Goal: Transaction & Acquisition: Book appointment/travel/reservation

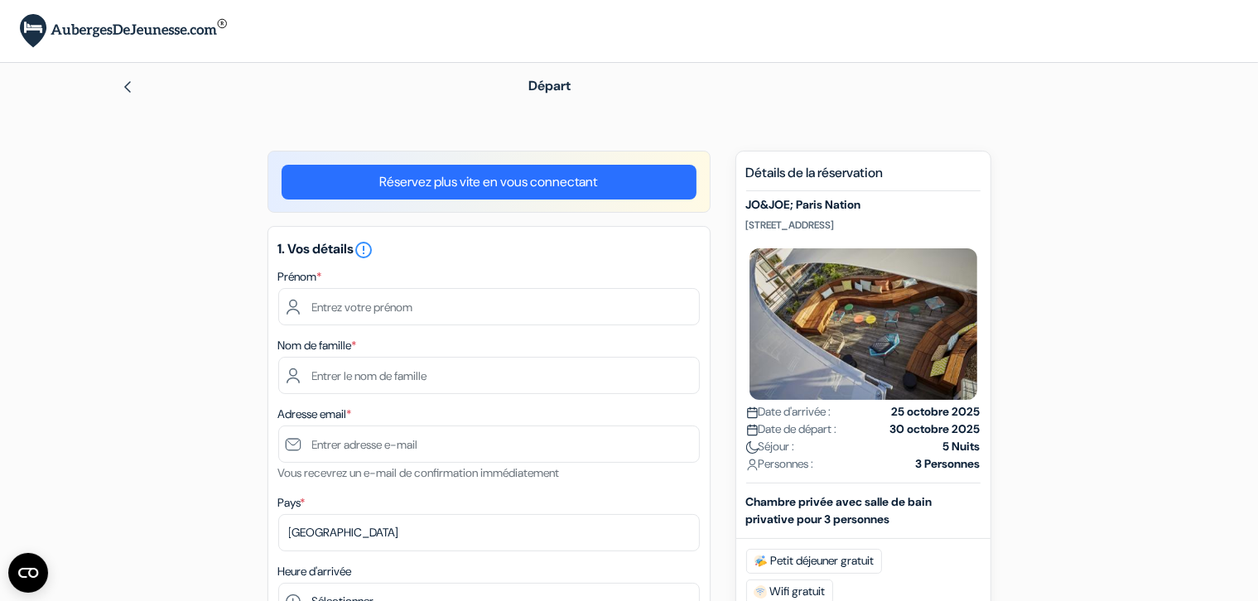
click at [128, 93] on img at bounding box center [127, 86] width 13 height 13
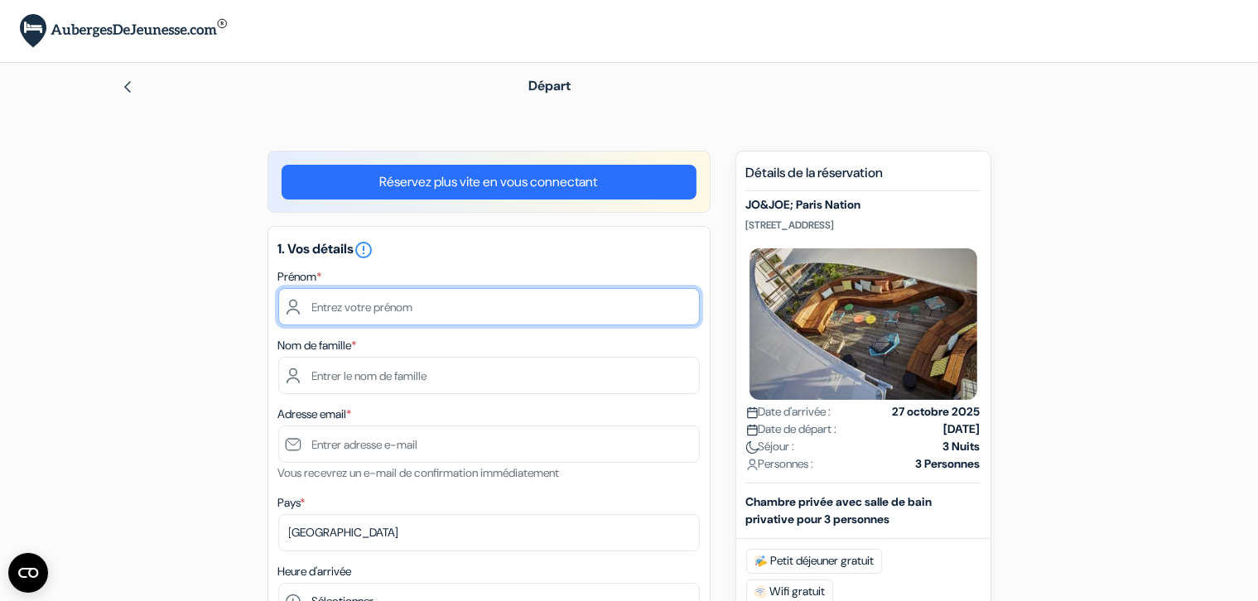
click at [417, 319] on input "text" at bounding box center [489, 306] width 422 height 37
type input "Elise"
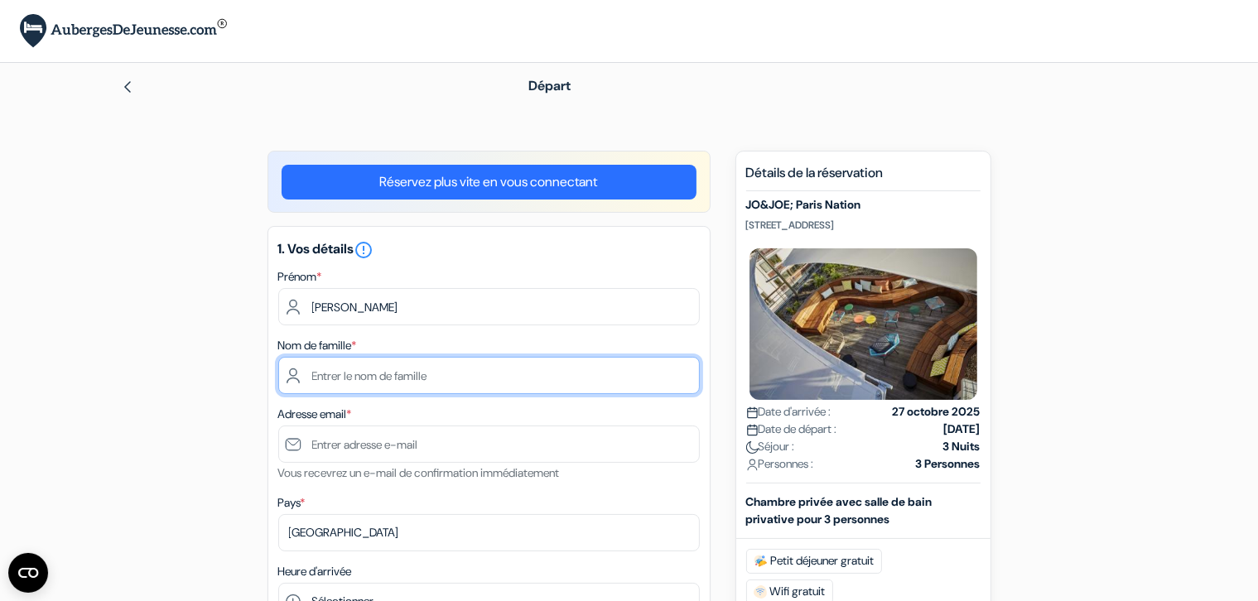
click at [398, 371] on input "text" at bounding box center [489, 375] width 422 height 37
type input "B"
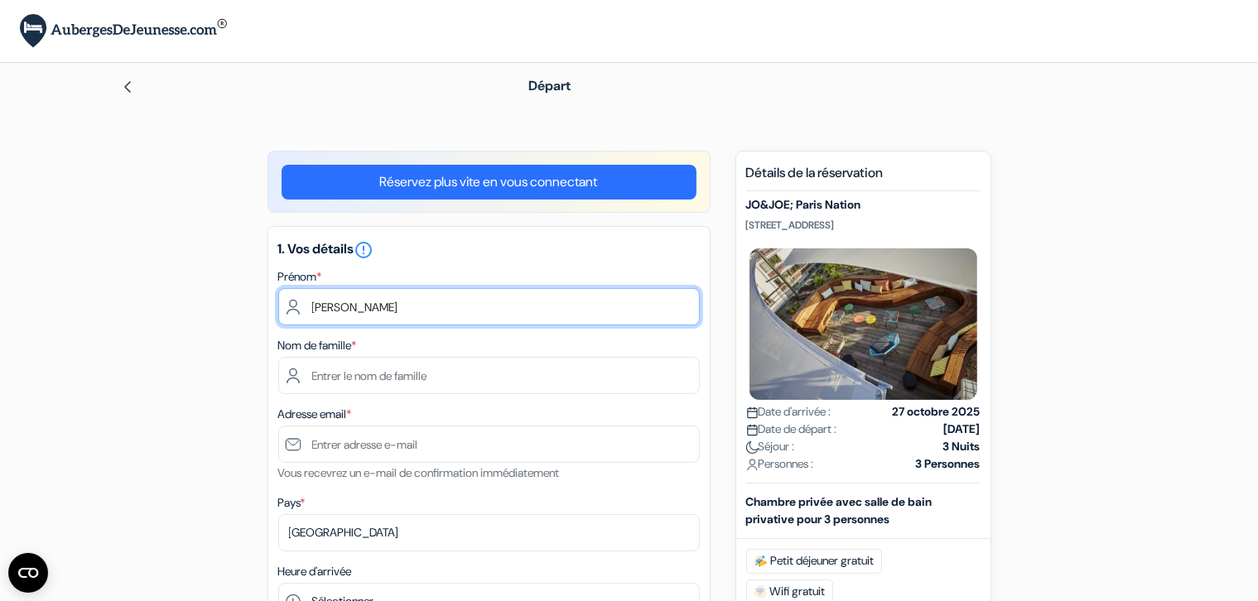
click at [364, 312] on input "Elise" at bounding box center [489, 306] width 422 height 37
type input "E"
type input "Lionel"
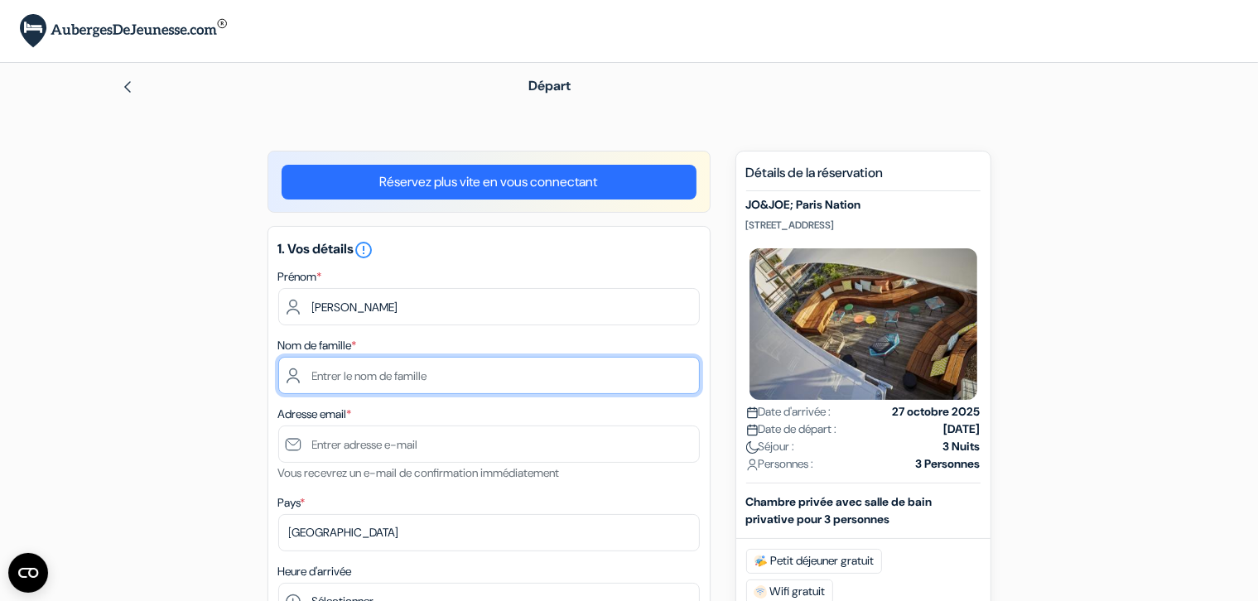
type input "Durand"
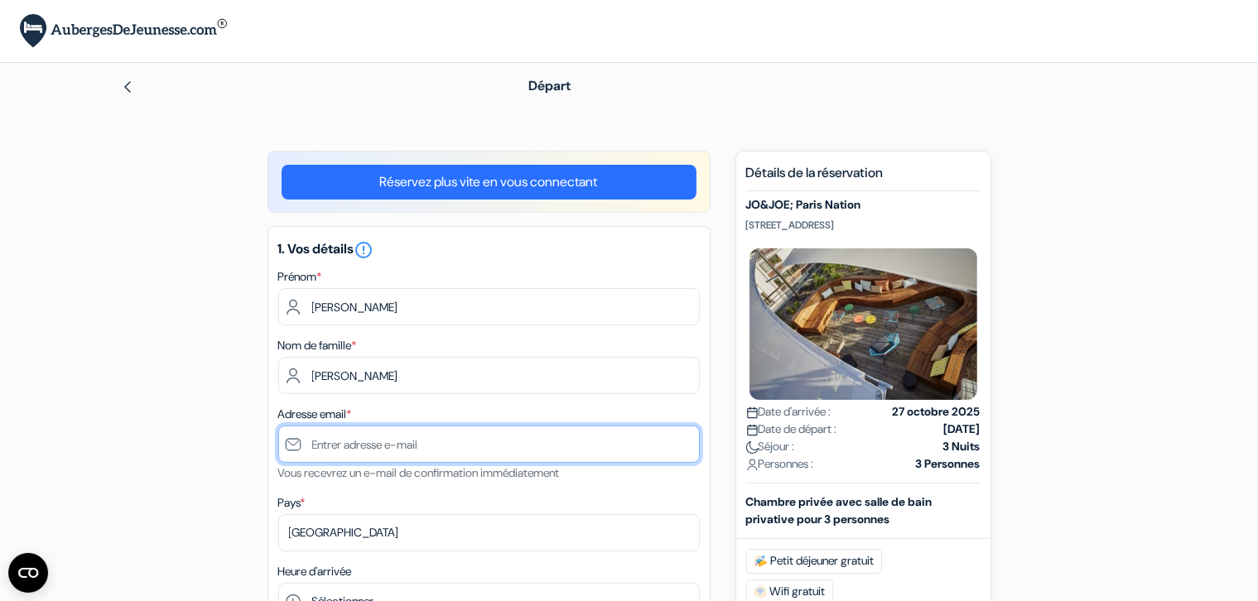
type input "[EMAIL_ADDRESS][DOMAIN_NAME]"
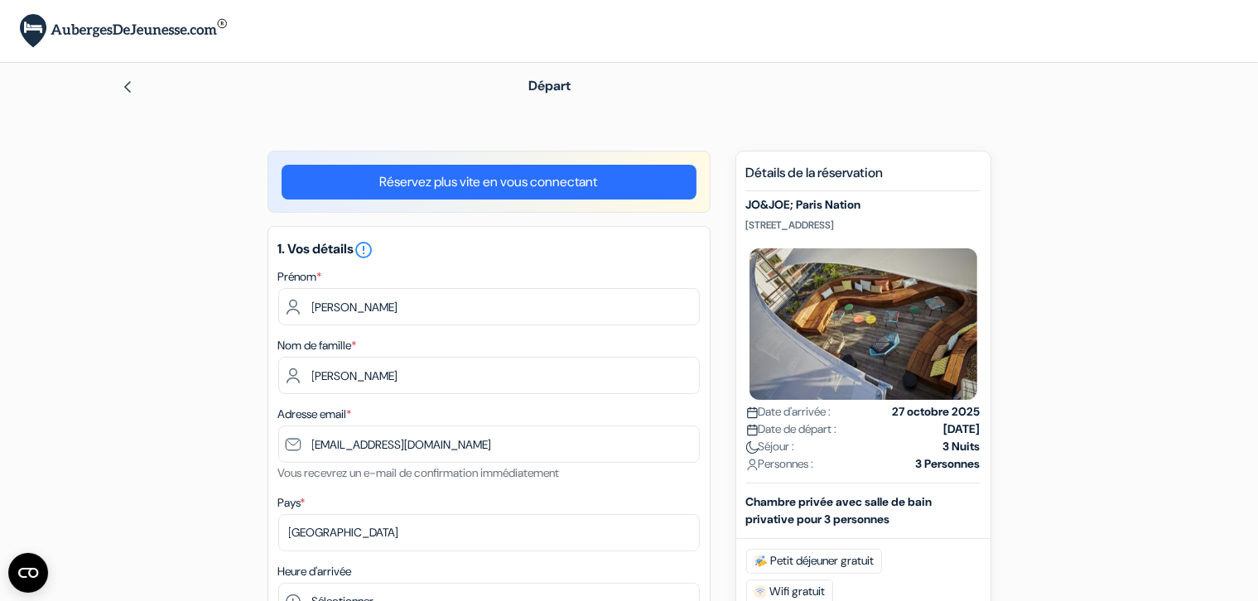
type input "0663265966"
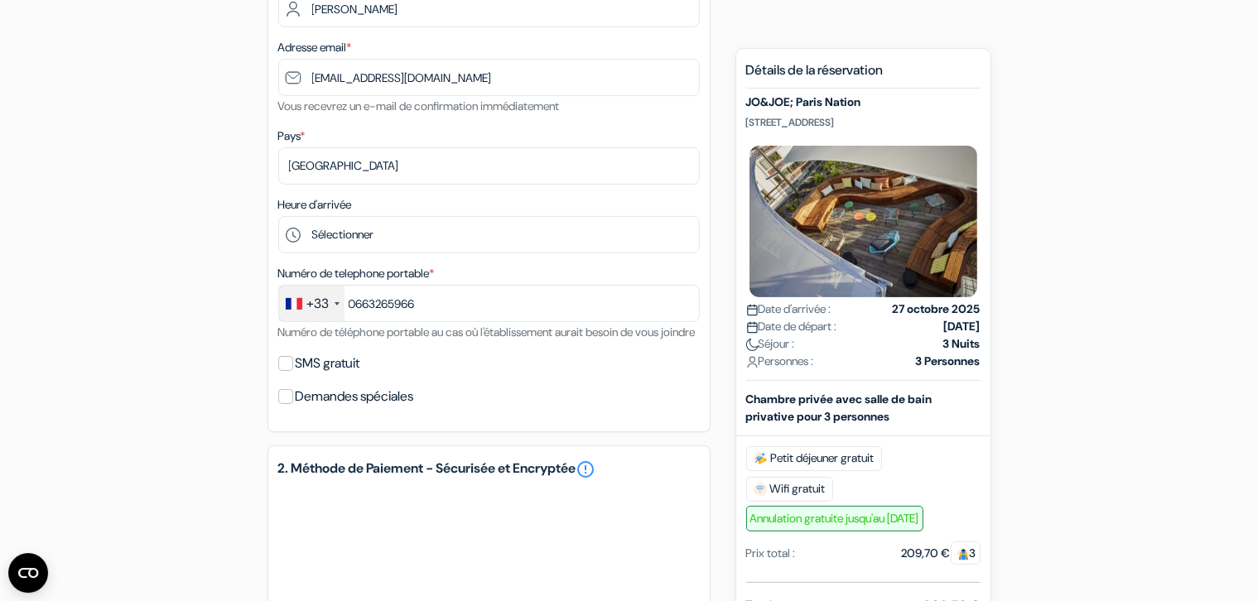
scroll to position [312, 0]
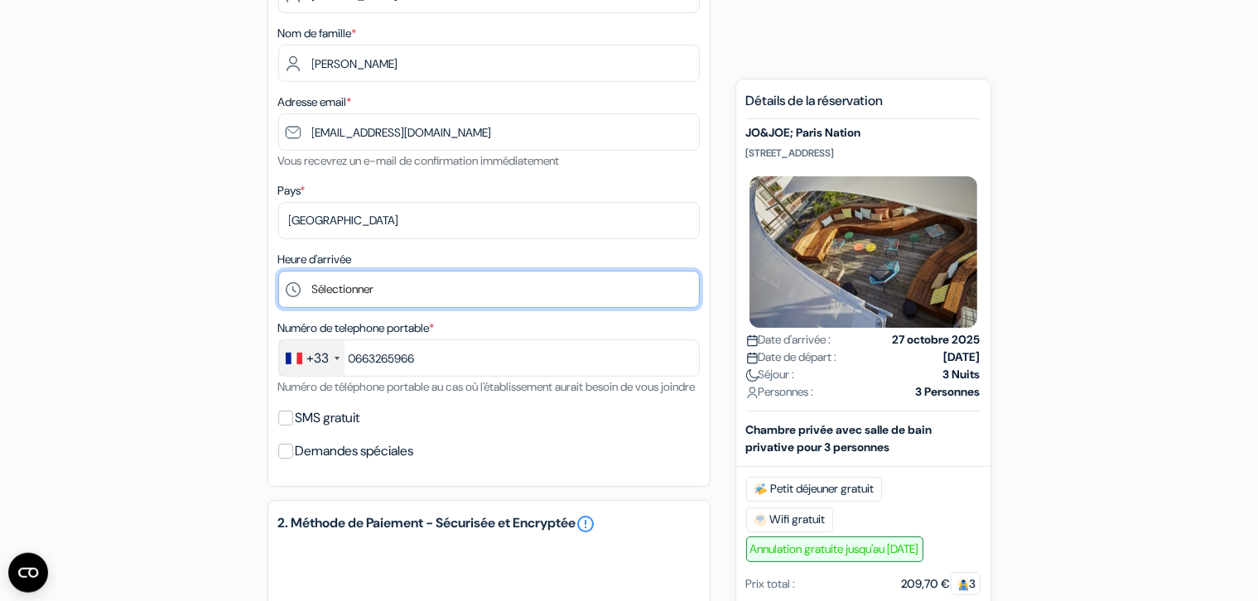
click at [278, 271] on select "Sélectionner 1:00 2:00 3:00 4:00 5:00 6:00 7:00 8:00 9:00 10:00 11:00 12:00 13:…" at bounding box center [489, 289] width 422 height 37
select select "15"
click option "15:00" at bounding box center [0, 0] width 0 height 0
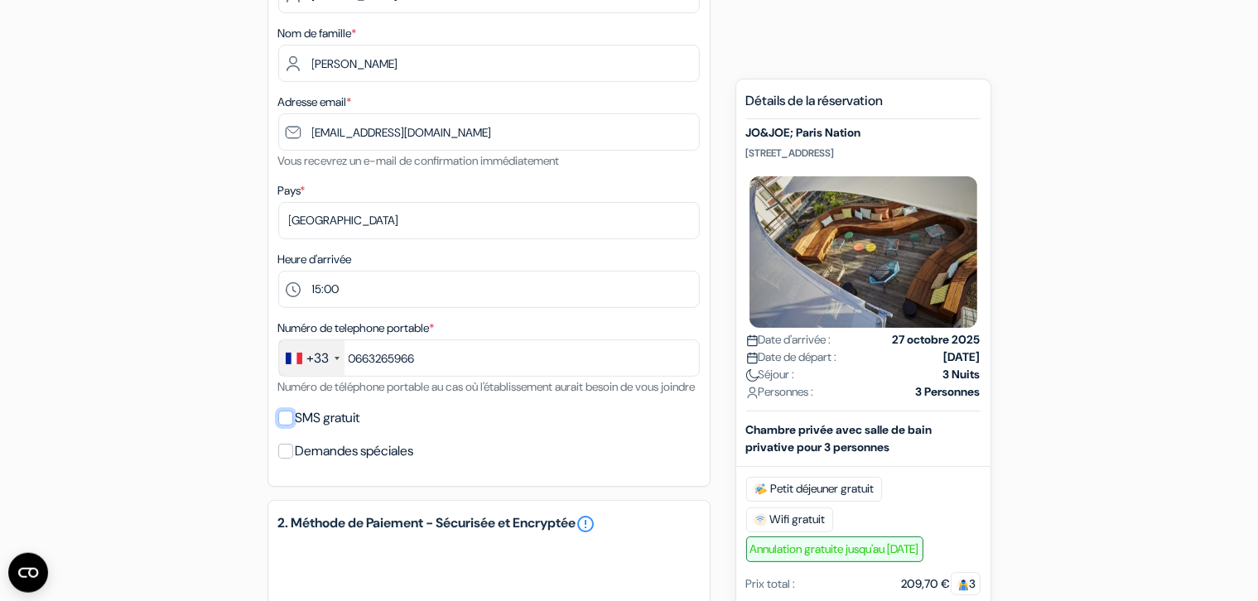
click at [287, 426] on input "SMS gratuit" at bounding box center [285, 418] width 15 height 15
checkbox input "true"
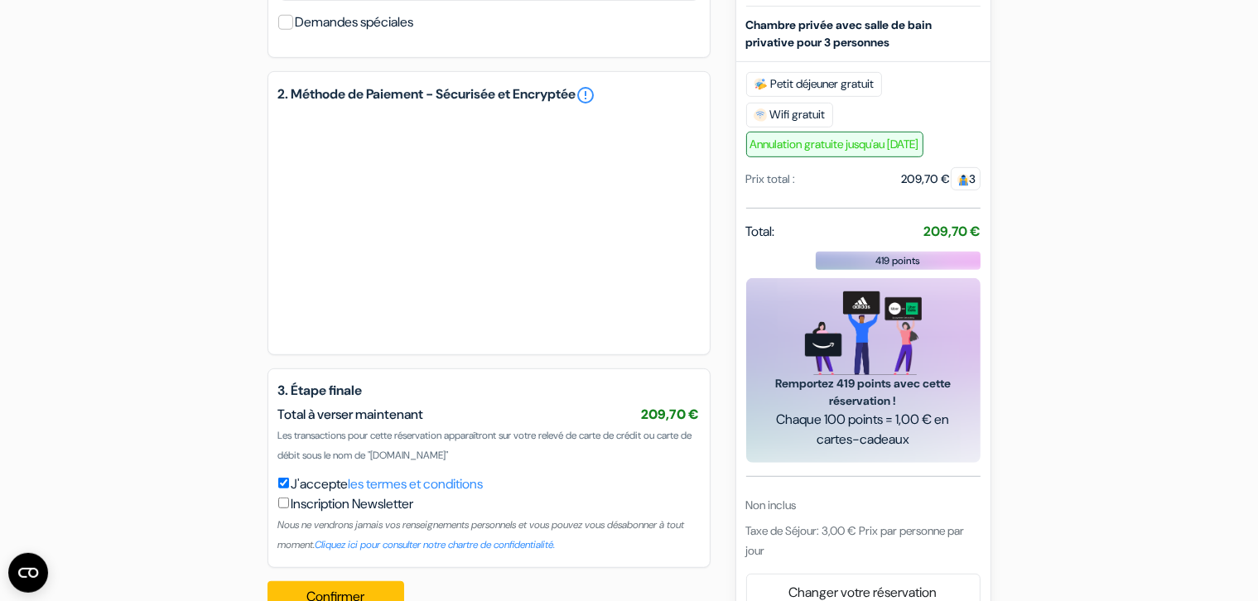
scroll to position [850, 0]
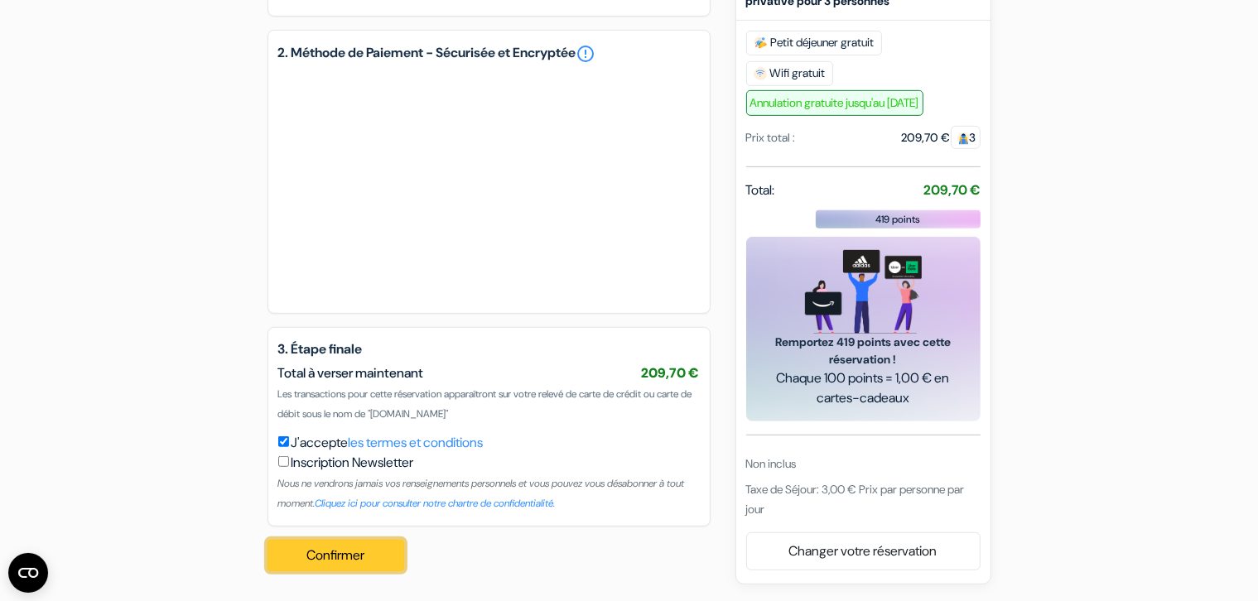
click at [336, 552] on button "Confirmer Loading..." at bounding box center [335, 555] width 137 height 31
